Goal: Task Accomplishment & Management: Use online tool/utility

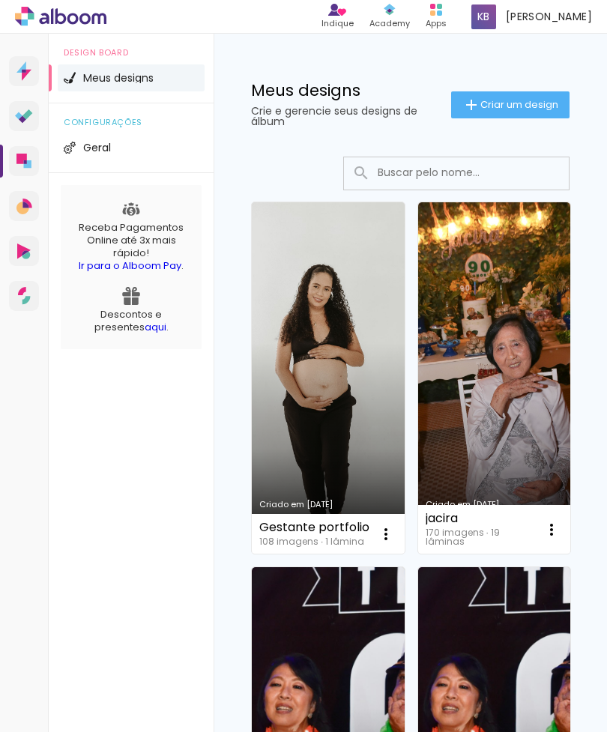
click at [338, 407] on link "Criado em [DATE]" at bounding box center [328, 377] width 153 height 351
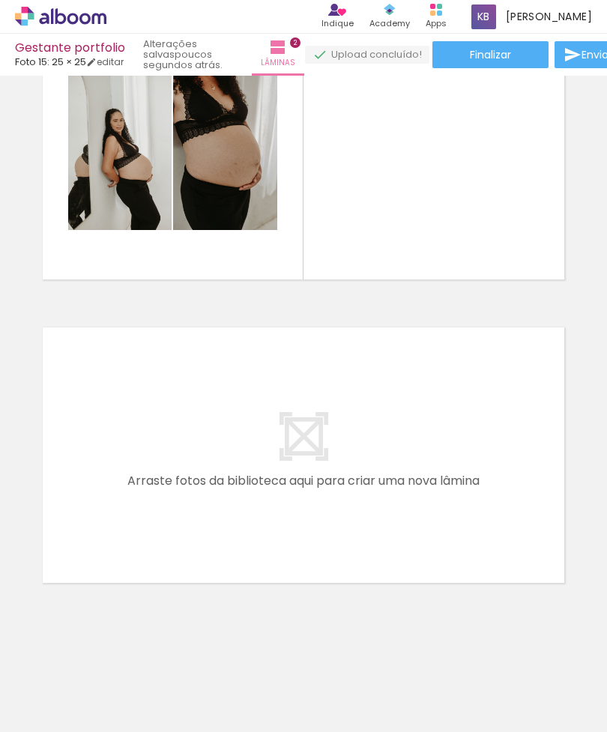
scroll to position [0, 1031]
click at [202, 707] on quentale-app at bounding box center [303, 366] width 607 height 732
click at [565, 479] on quentale-layouter at bounding box center [303, 455] width 532 height 266
click at [568, 517] on quentale-layouter at bounding box center [303, 455] width 532 height 266
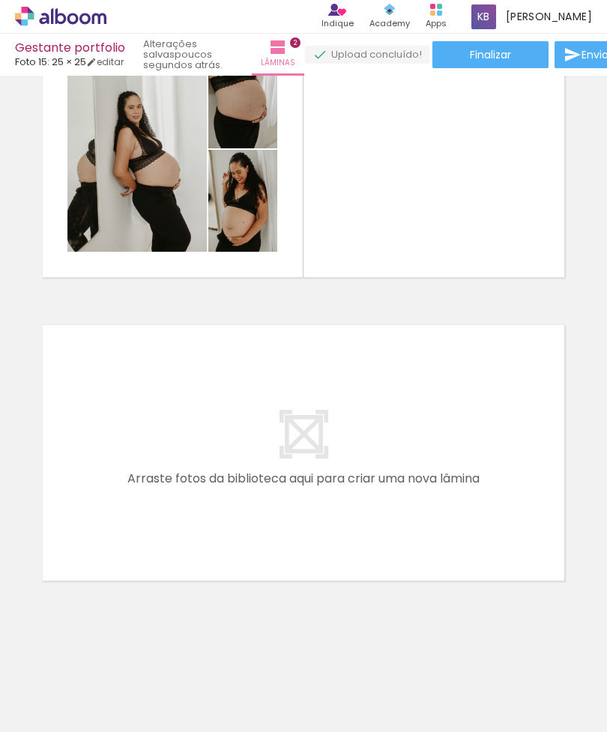
scroll to position [406, 0]
click at [281, 717] on quentale-app at bounding box center [303, 366] width 607 height 732
click at [320, 722] on quentale-thumb at bounding box center [350, 681] width 84 height 86
click at [514, 715] on div at bounding box center [517, 681] width 45 height 67
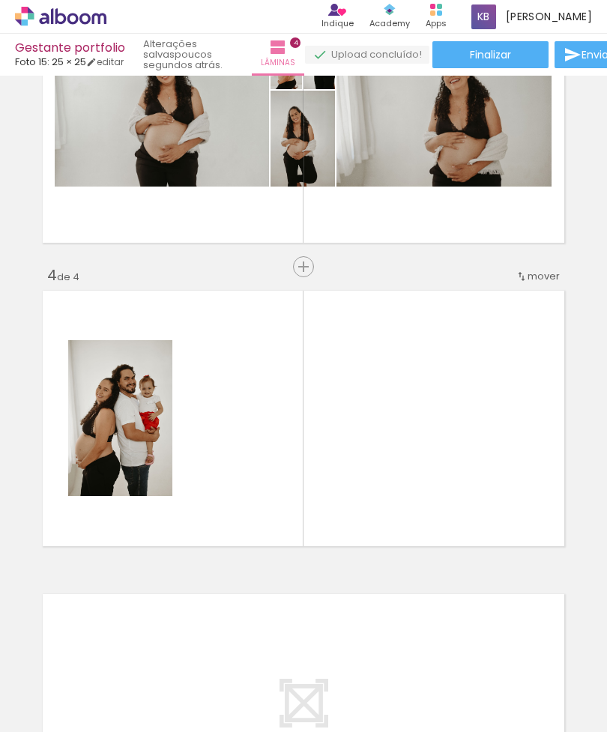
scroll to position [757, 0]
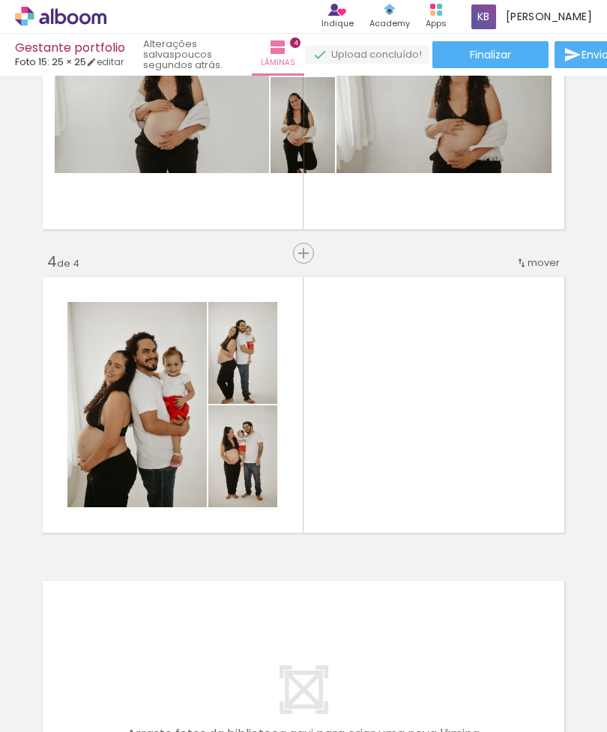
click at [123, 681] on iron-horizontal-list at bounding box center [108, 685] width 30 height 94
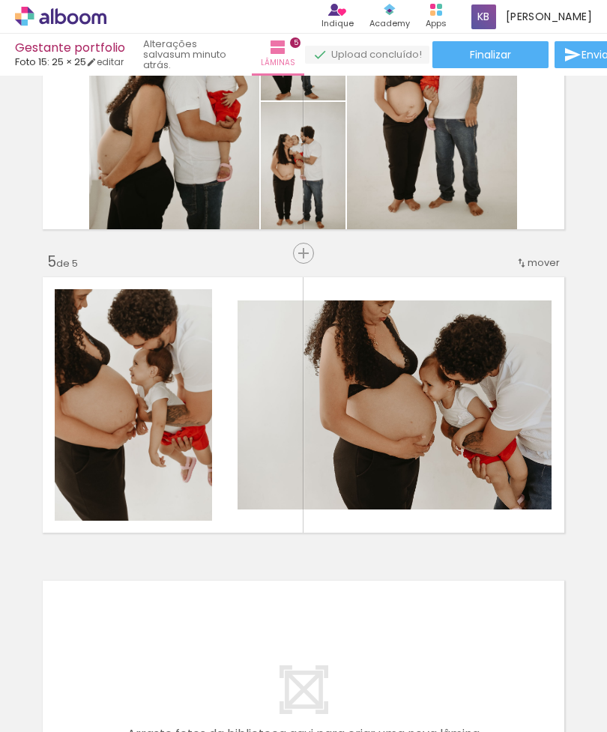
scroll to position [0, 3991]
click at [424, 684] on quentale-app at bounding box center [303, 366] width 607 height 732
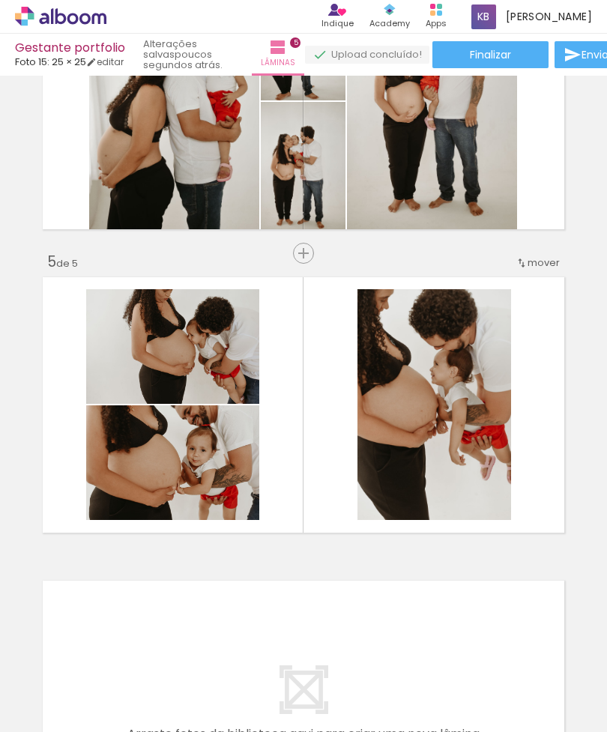
scroll to position [0, 4262]
click at [289, 669] on quentale-thumb at bounding box center [249, 681] width 84 height 86
click at [296, 675] on quentale-thumb at bounding box center [333, 681] width 84 height 86
click at [123, 678] on iron-horizontal-list at bounding box center [108, 685] width 30 height 94
click at [201, 670] on quentale-thumb at bounding box center [166, 681] width 84 height 86
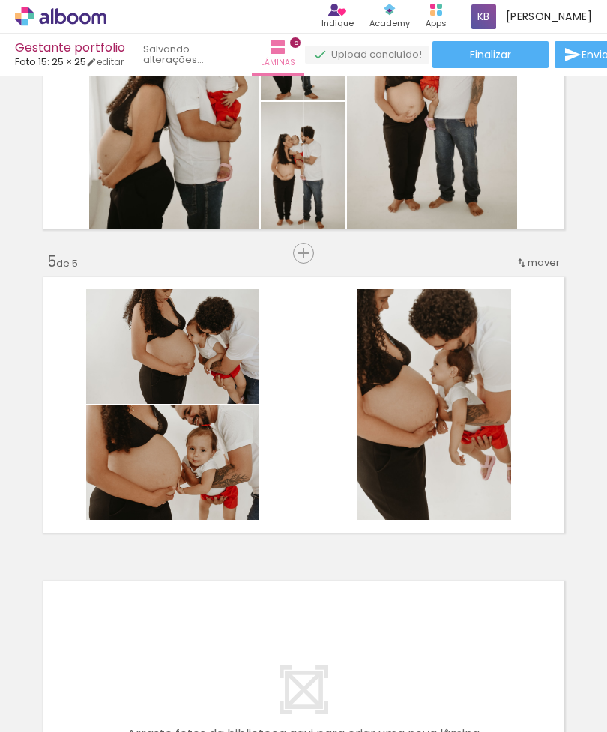
click at [123, 681] on iron-horizontal-list at bounding box center [108, 685] width 30 height 94
click at [312, 671] on quentale-thumb at bounding box center [303, 681] width 84 height 86
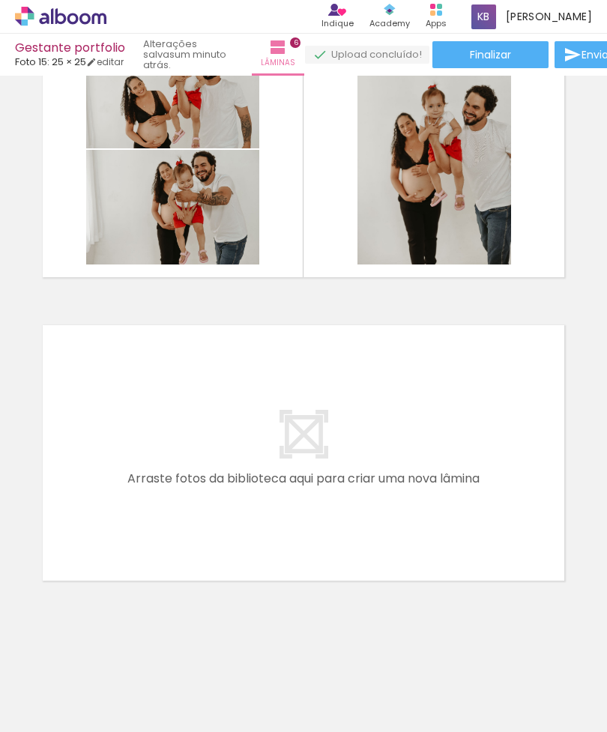
scroll to position [1619, 0]
click at [462, 675] on quentale-thumb at bounding box center [485, 681] width 84 height 86
click at [123, 724] on iron-horizontal-list at bounding box center [108, 685] width 30 height 94
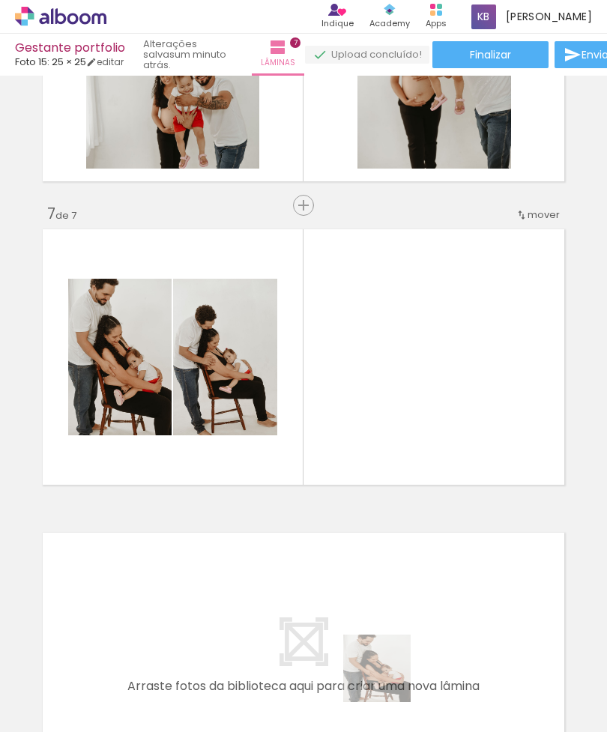
scroll to position [0, 5013]
click at [573, 666] on div at bounding box center [588, 681] width 45 height 67
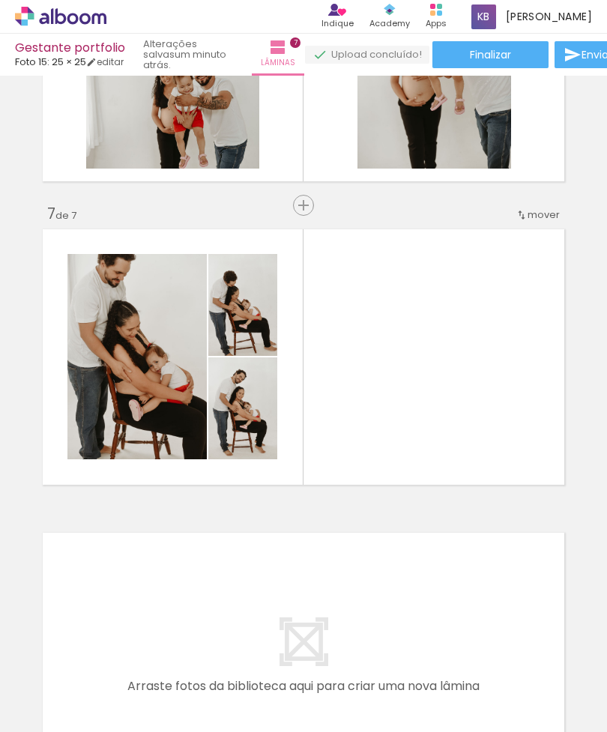
scroll to position [48, 0]
